Goal: Task Accomplishment & Management: Complete application form

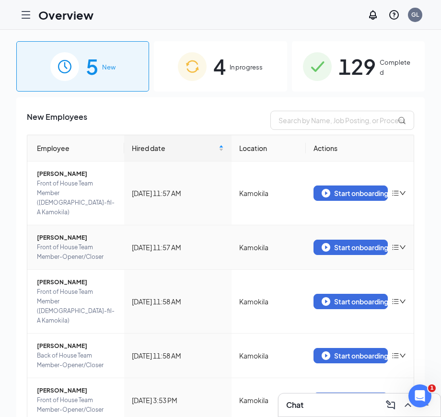
scroll to position [16, 0]
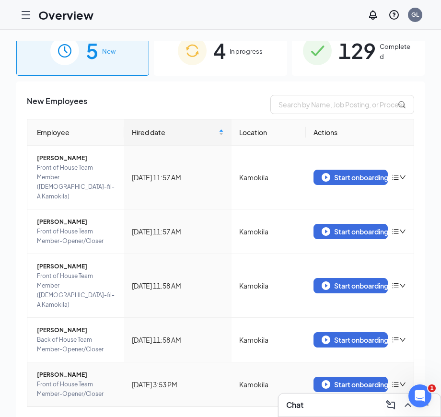
click at [60, 370] on span "[PERSON_NAME]" at bounding box center [77, 375] width 80 height 10
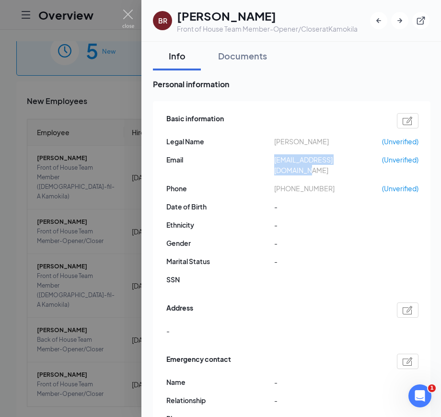
drag, startPoint x: 275, startPoint y: 160, endPoint x: 370, endPoint y: 165, distance: 95.5
click at [370, 165] on div "Basic information Legal Name [PERSON_NAME] (Unverified) Email [EMAIL_ADDRESS][D…" at bounding box center [292, 202] width 252 height 182
copy span "[EMAIL_ADDRESS][DOMAIN_NAME]"
click at [129, 15] on img at bounding box center [128, 19] width 12 height 19
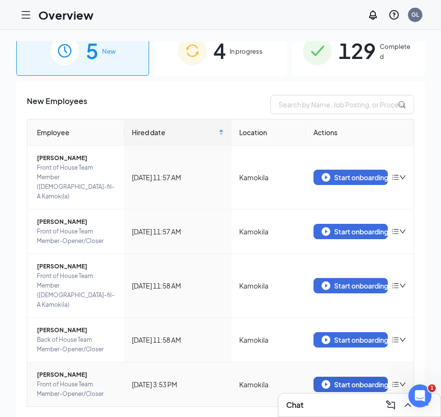
click at [340, 380] on div "Start onboarding" at bounding box center [351, 384] width 58 height 9
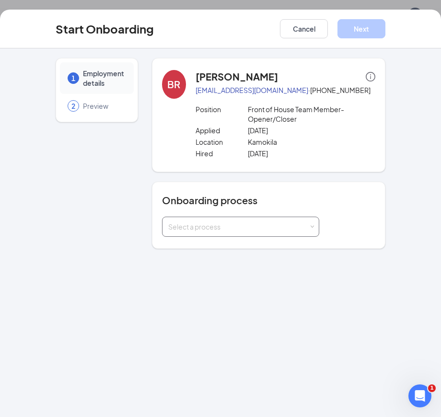
click at [303, 233] on div "Select a process" at bounding box center [240, 226] width 145 height 19
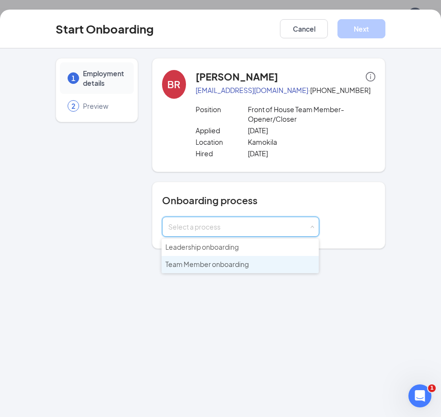
click at [288, 262] on li "Team Member onboarding" at bounding box center [240, 264] width 157 height 17
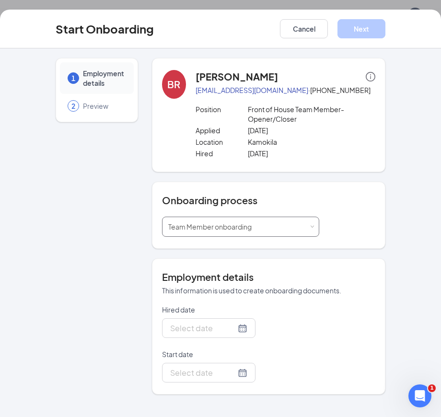
type input "[DATE]"
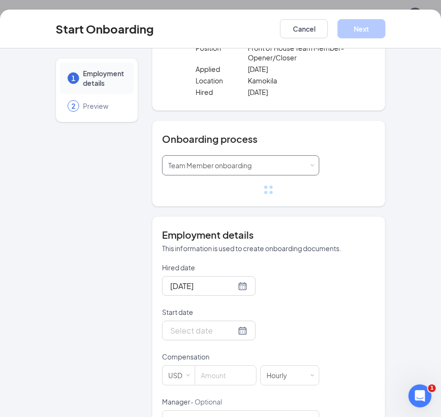
scroll to position [63, 0]
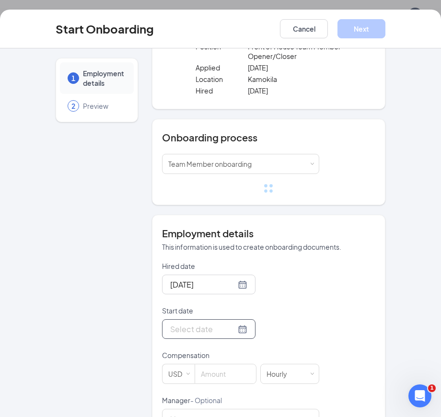
click at [241, 330] on div at bounding box center [208, 329] width 77 height 12
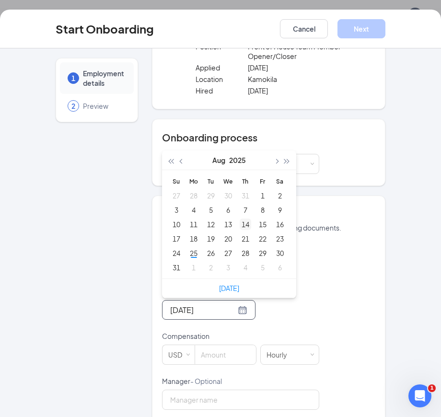
type input "[DATE]"
click at [247, 253] on div "28" at bounding box center [246, 253] width 12 height 12
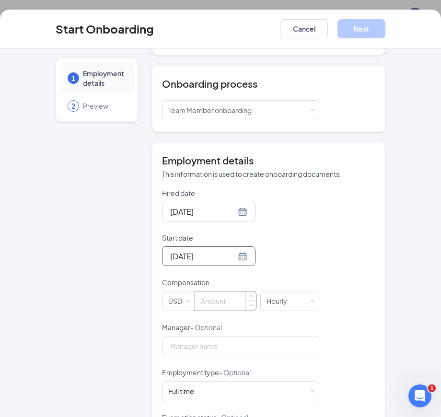
scroll to position [136, 0]
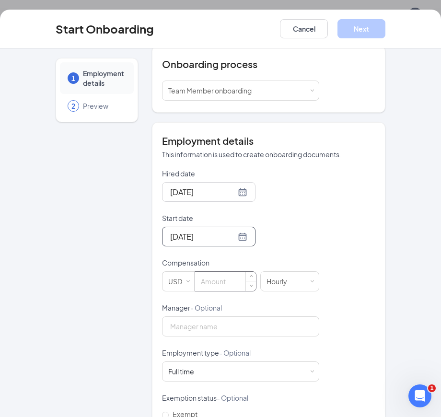
click at [224, 280] on input at bounding box center [225, 281] width 61 height 19
type input "16"
click at [319, 309] on div "Hired date [DATE] Start date [DATE] [DATE] Su Mo Tu We Th Fr Sa 27 28 29 30 31 …" at bounding box center [268, 326] width 213 height 314
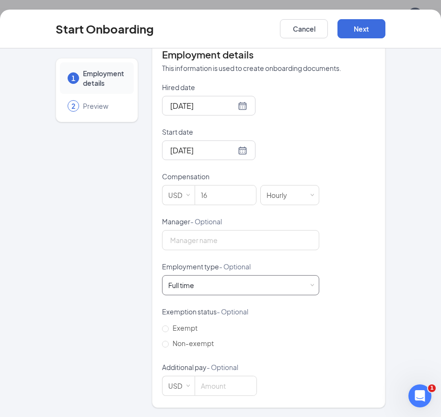
scroll to position [222, 0]
click at [306, 290] on div "Full time Works 30+ hours per week and is reasonably expected to work" at bounding box center [240, 285] width 145 height 19
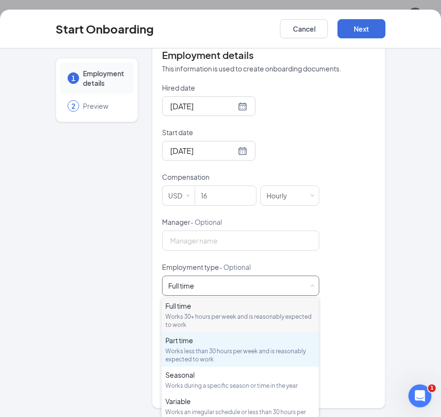
click at [258, 351] on div "Works less than 30 hours per week and is reasonably expected to work" at bounding box center [240, 355] width 150 height 16
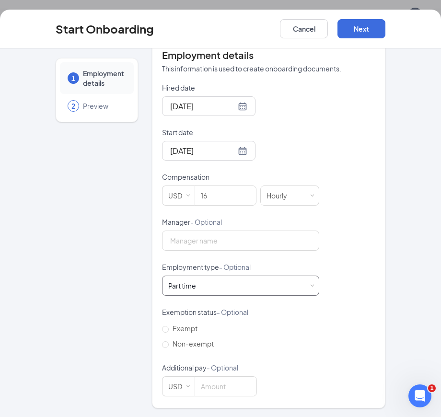
scroll to position [13, 0]
click at [202, 345] on span "Non-exempt" at bounding box center [193, 343] width 49 height 9
click at [169, 345] on input "Non-exempt" at bounding box center [165, 344] width 7 height 7
radio input "true"
click at [368, 35] on button "Next" at bounding box center [361, 28] width 48 height 19
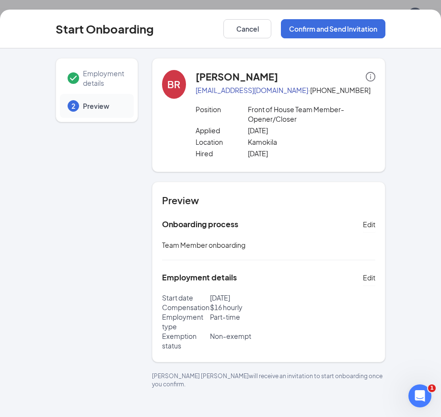
scroll to position [0, 0]
click at [365, 30] on button "Confirm and Send Invitation" at bounding box center [333, 28] width 105 height 19
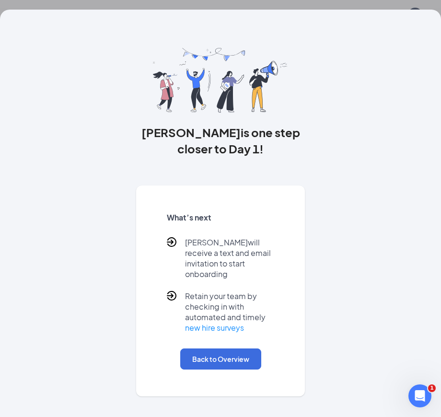
click at [239, 350] on button "Back to Overview" at bounding box center [220, 358] width 81 height 21
